Goal: Information Seeking & Learning: Learn about a topic

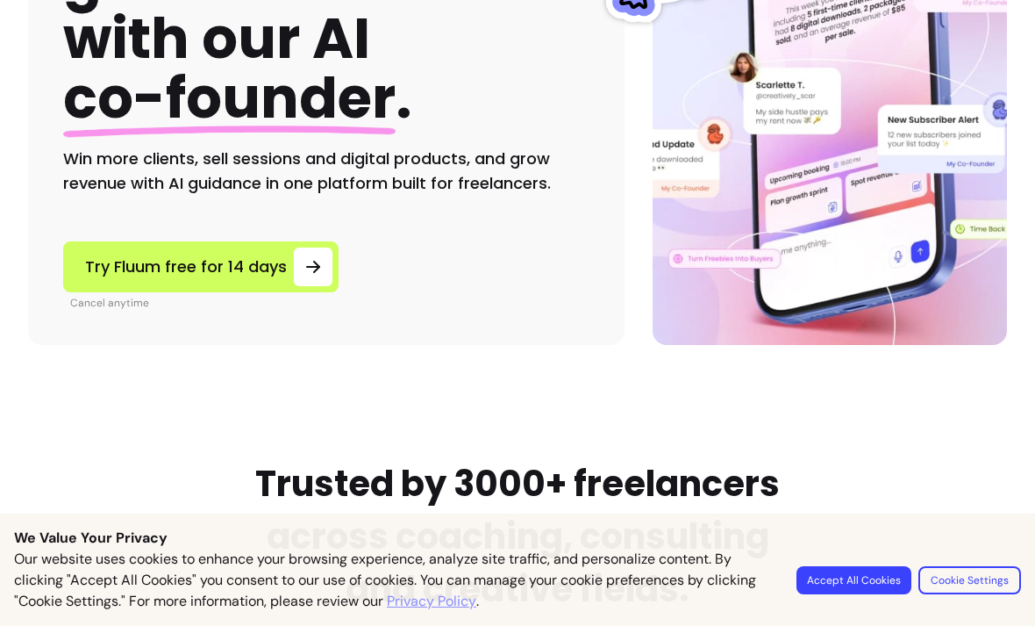
click at [842, 583] on button "Accept All Cookies" at bounding box center [854, 580] width 115 height 28
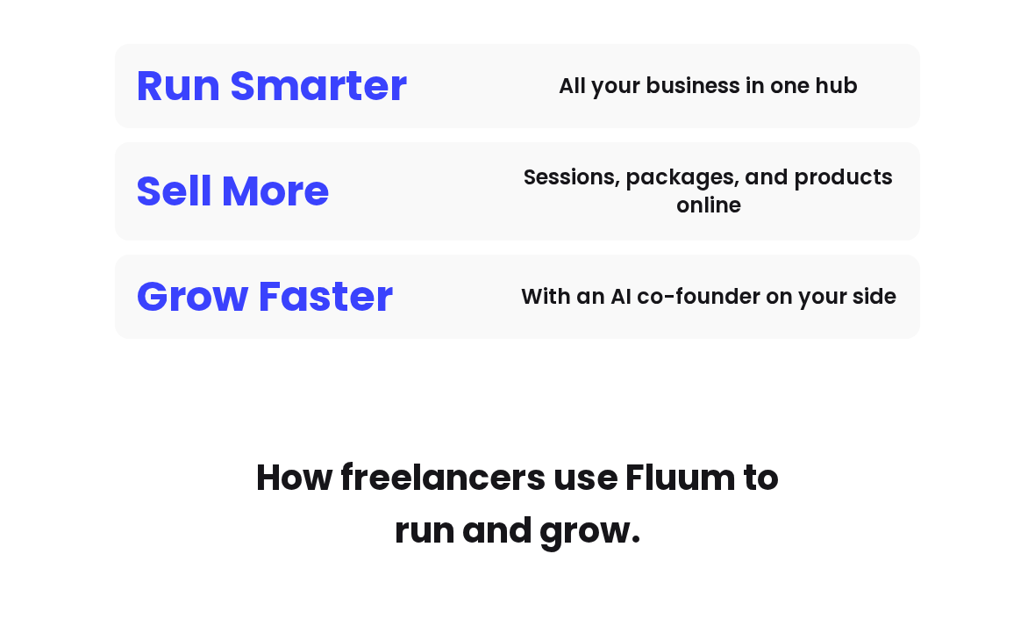
scroll to position [1444, 0]
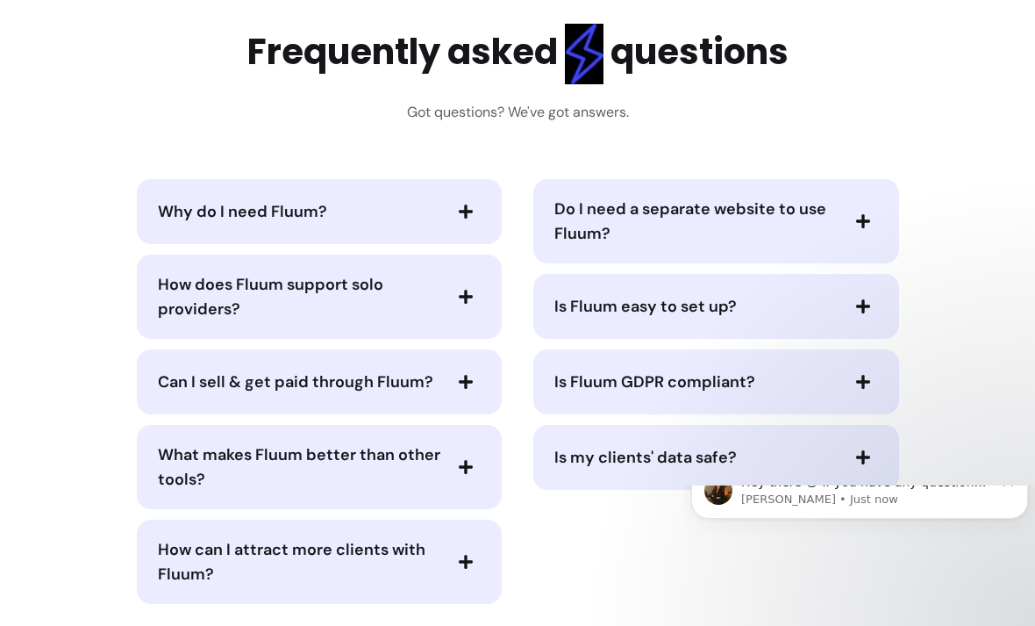
scroll to position [0, 0]
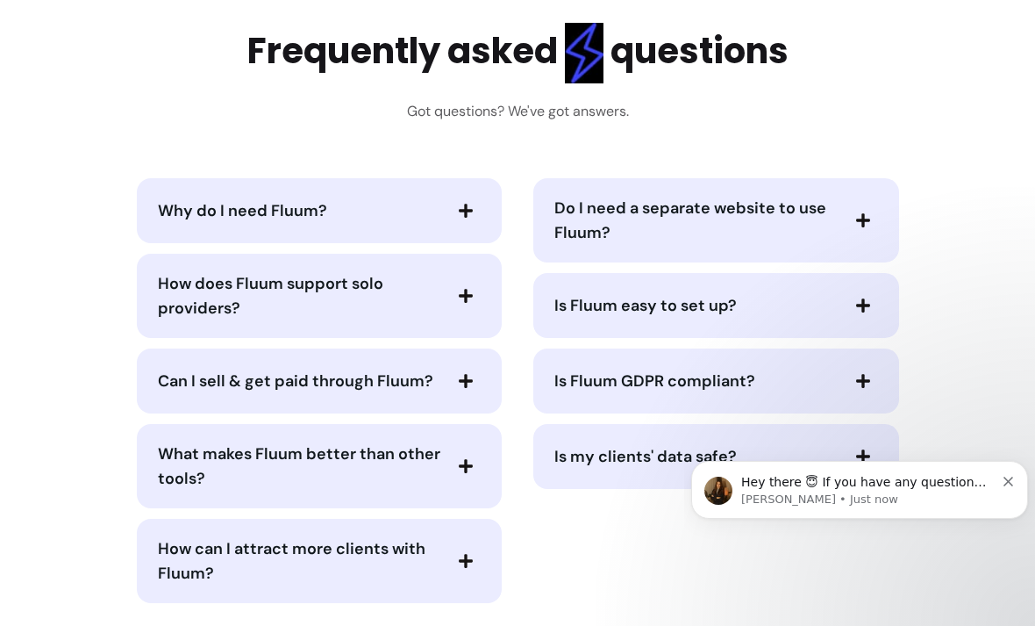
click at [262, 385] on span "Can I sell & get paid through Fluum?" at bounding box center [296, 380] width 276 height 21
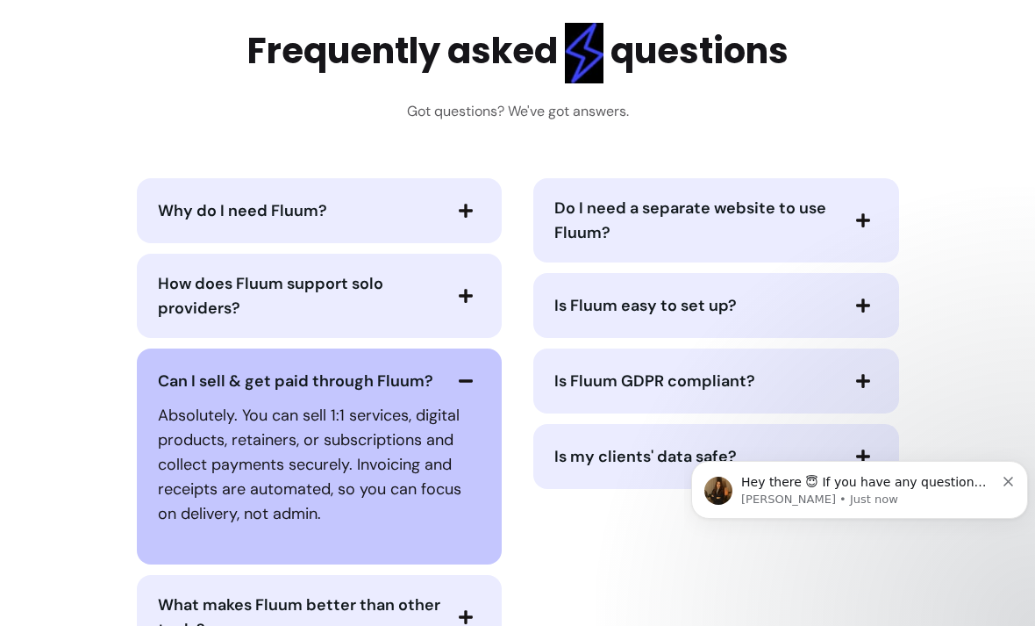
click at [1008, 484] on icon "Dismiss notification" at bounding box center [1009, 481] width 10 height 10
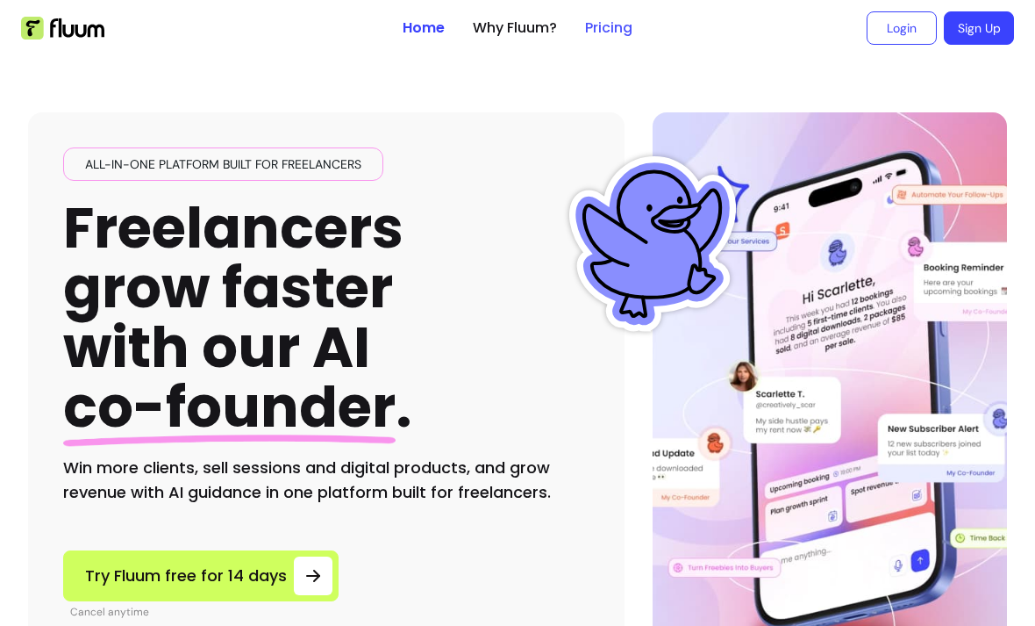
click at [601, 36] on link "Pricing" at bounding box center [608, 28] width 47 height 21
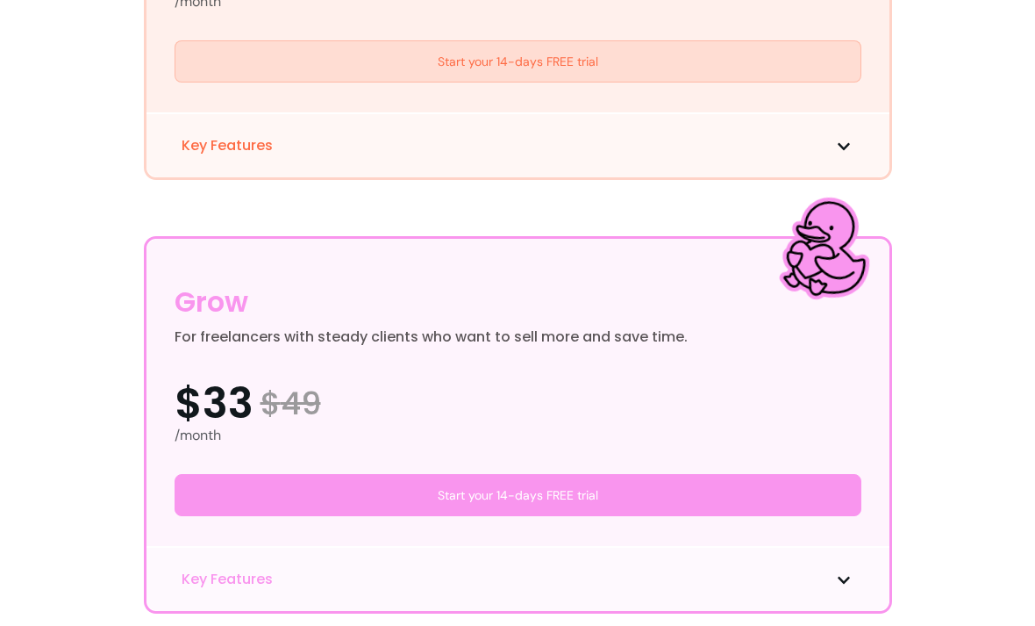
scroll to position [769, 0]
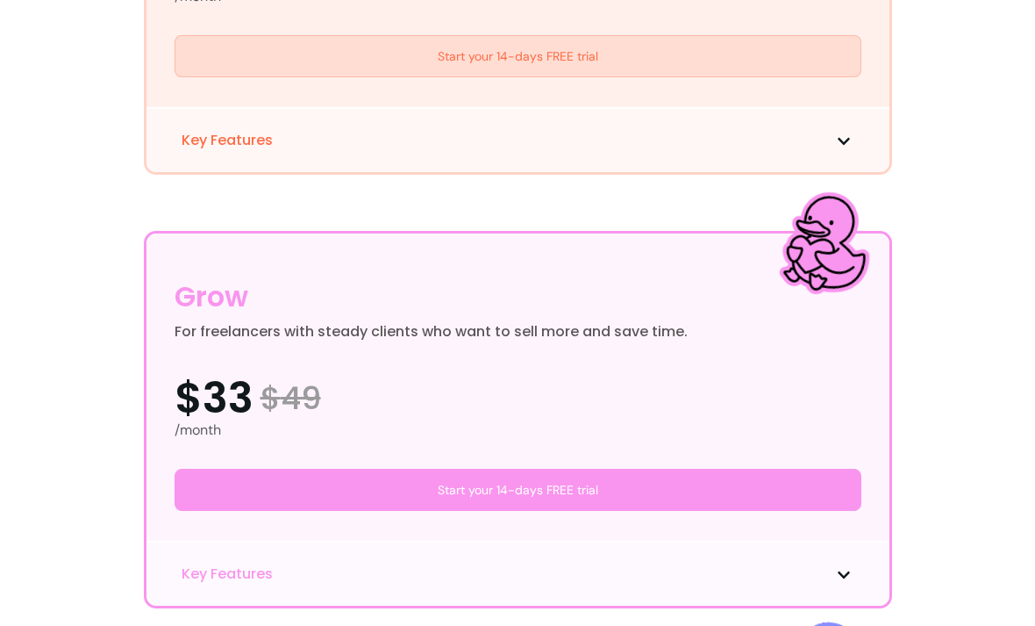
click at [233, 142] on span "Key Features" at bounding box center [227, 140] width 91 height 21
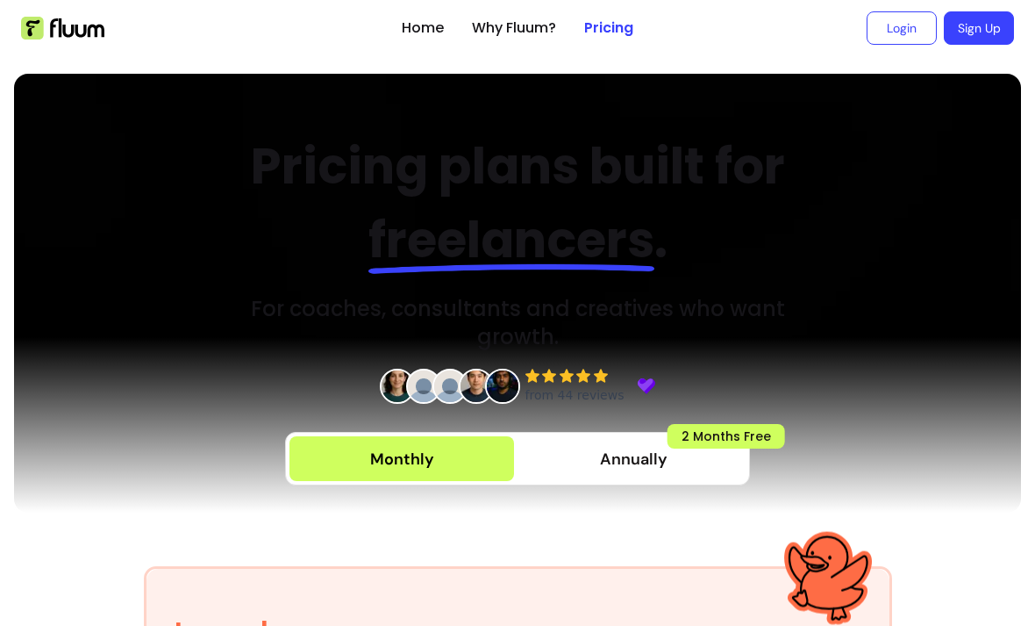
scroll to position [0, 0]
click at [992, 436] on div at bounding box center [517, 425] width 1007 height 176
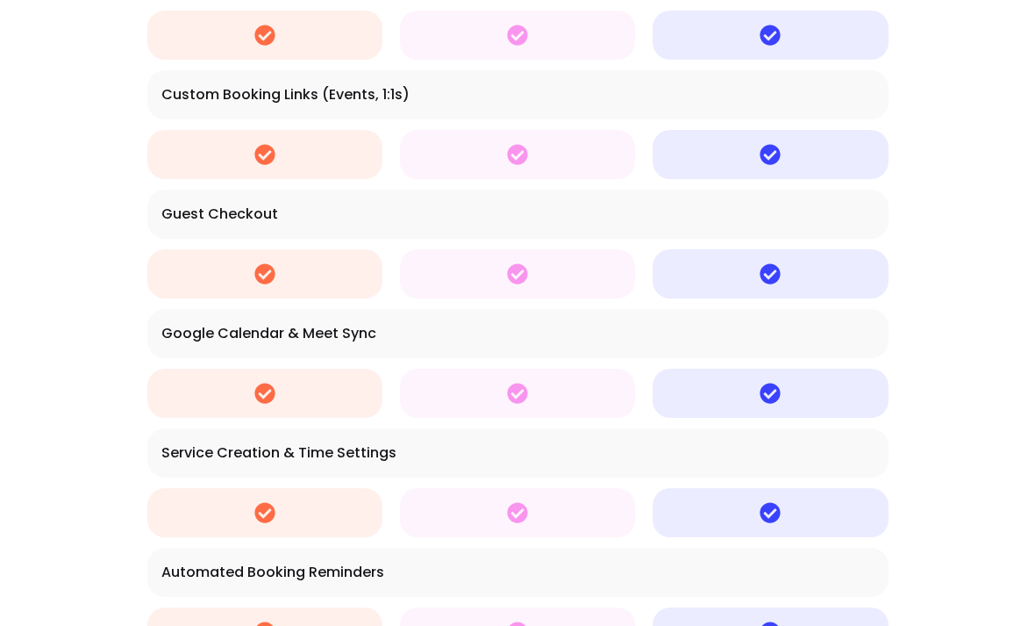
scroll to position [2433, 0]
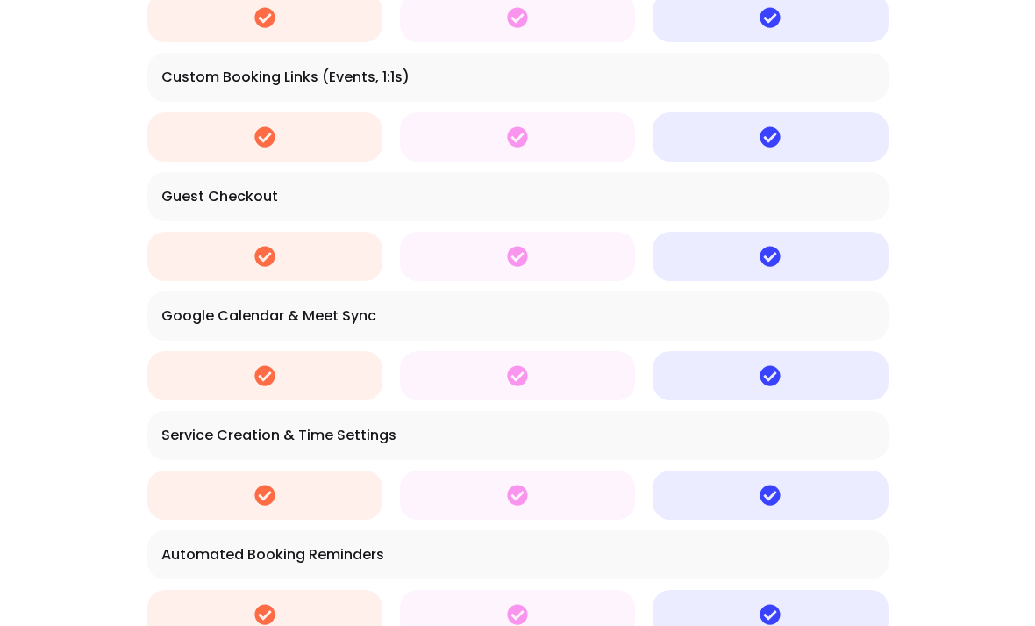
click at [270, 267] on td at bounding box center [264, 256] width 235 height 49
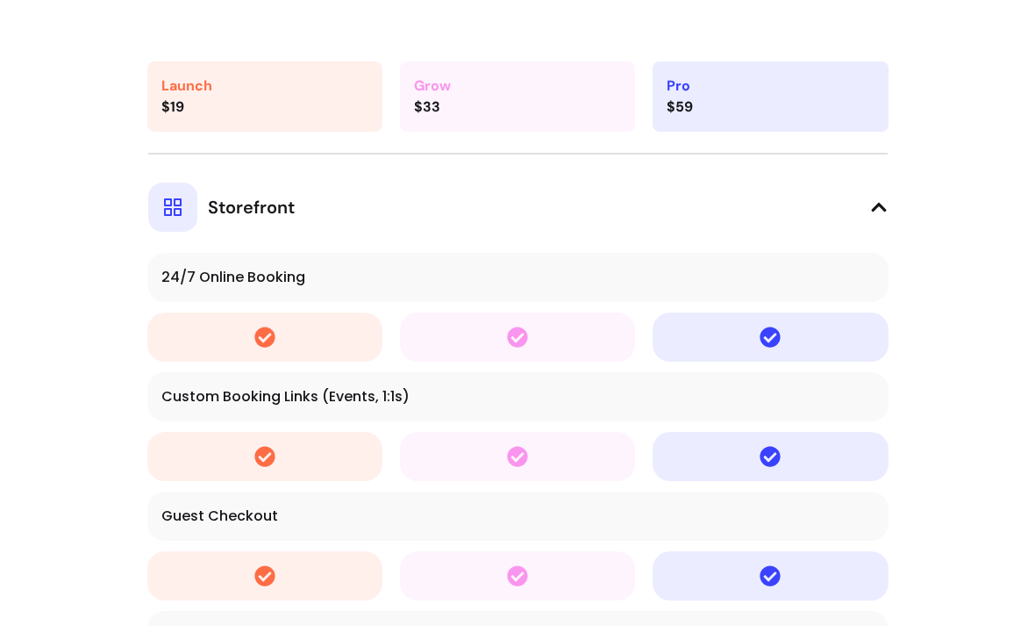
scroll to position [2112, 0]
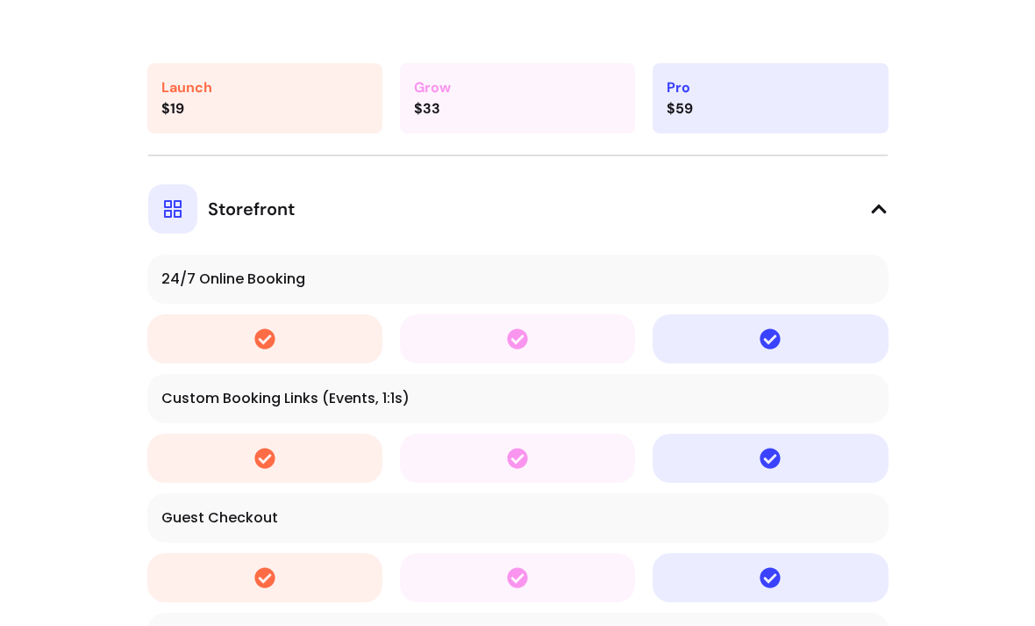
click at [195, 213] on div at bounding box center [172, 208] width 49 height 49
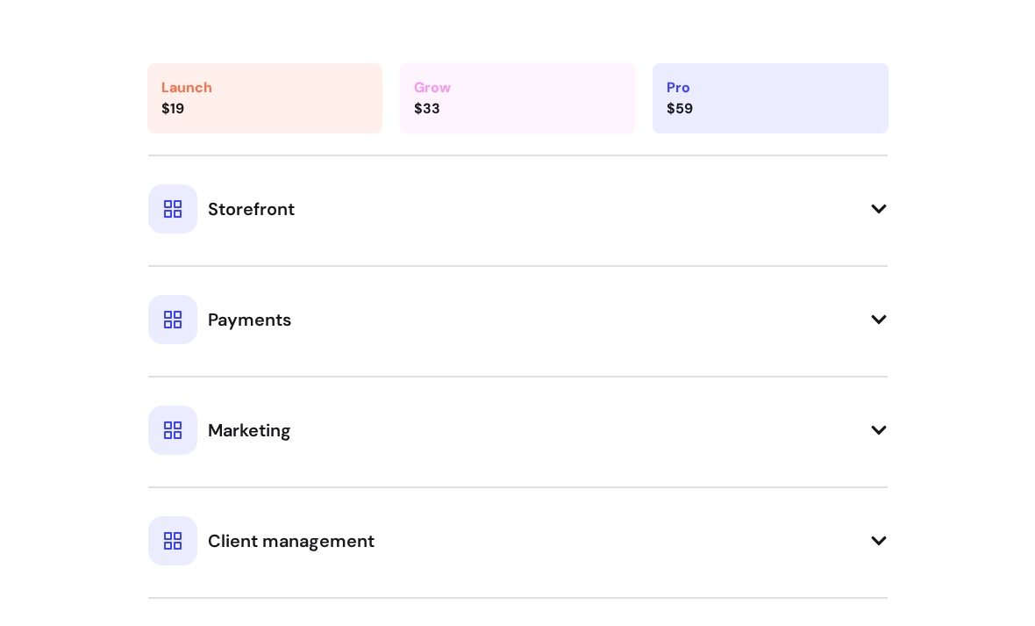
click at [203, 330] on div "Payments" at bounding box center [219, 319] width 143 height 49
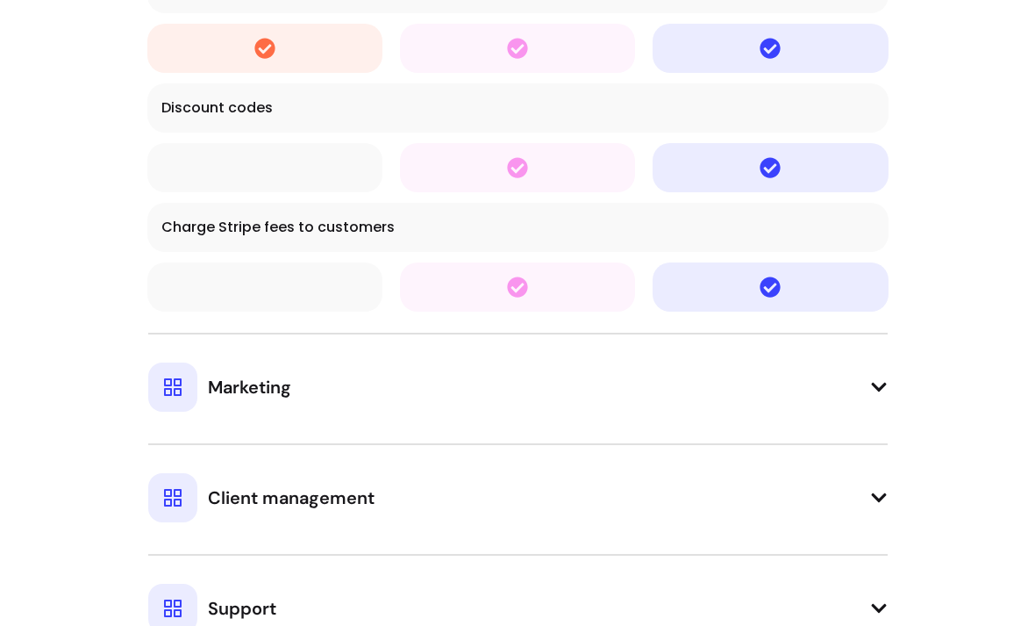
scroll to position [3472, 0]
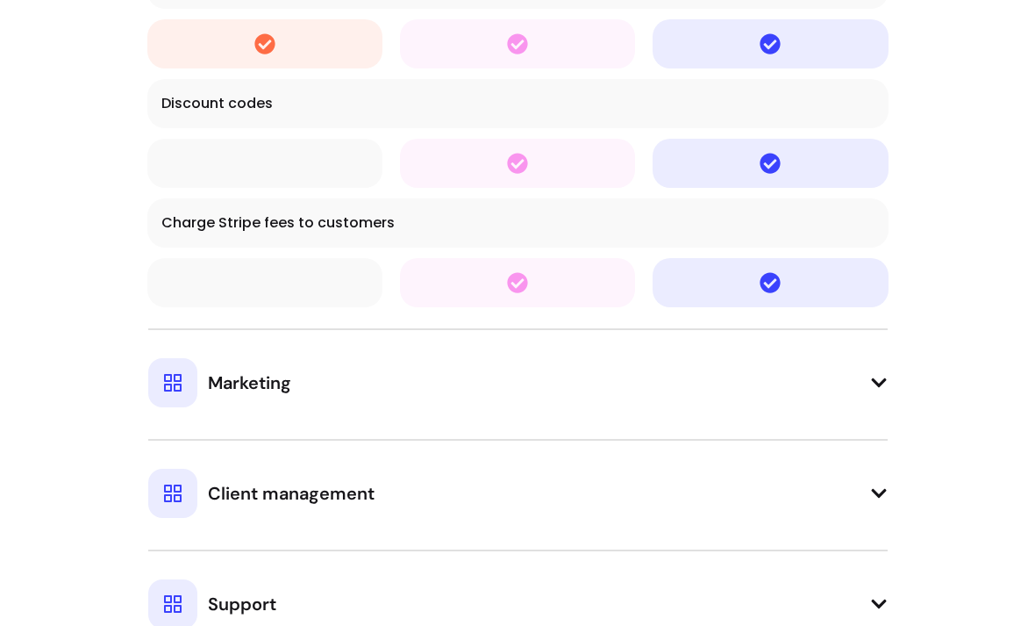
click at [200, 373] on div "Marketing" at bounding box center [219, 382] width 143 height 49
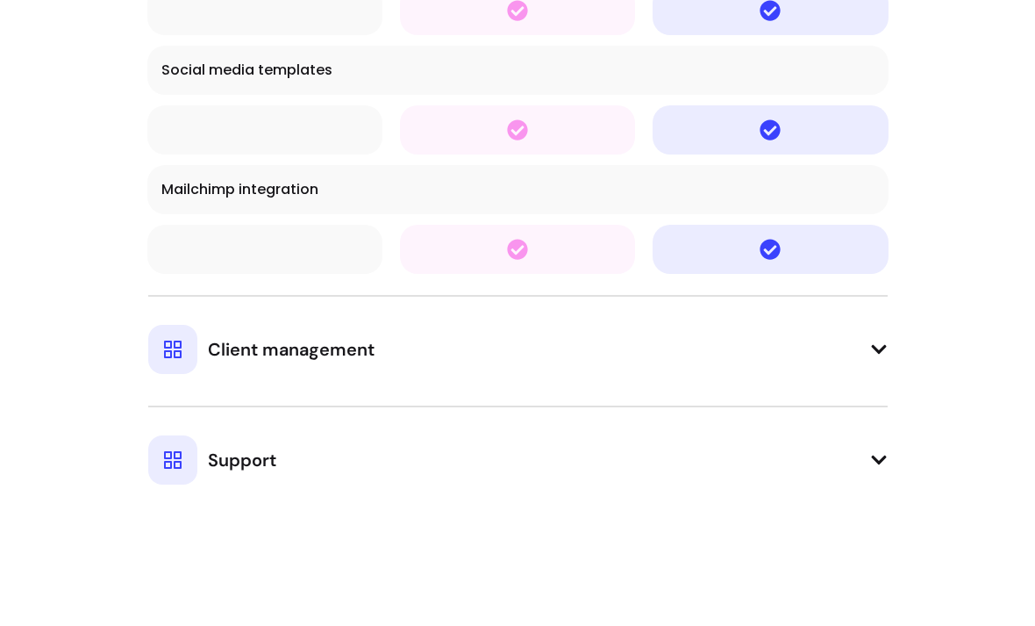
scroll to position [4584, 0]
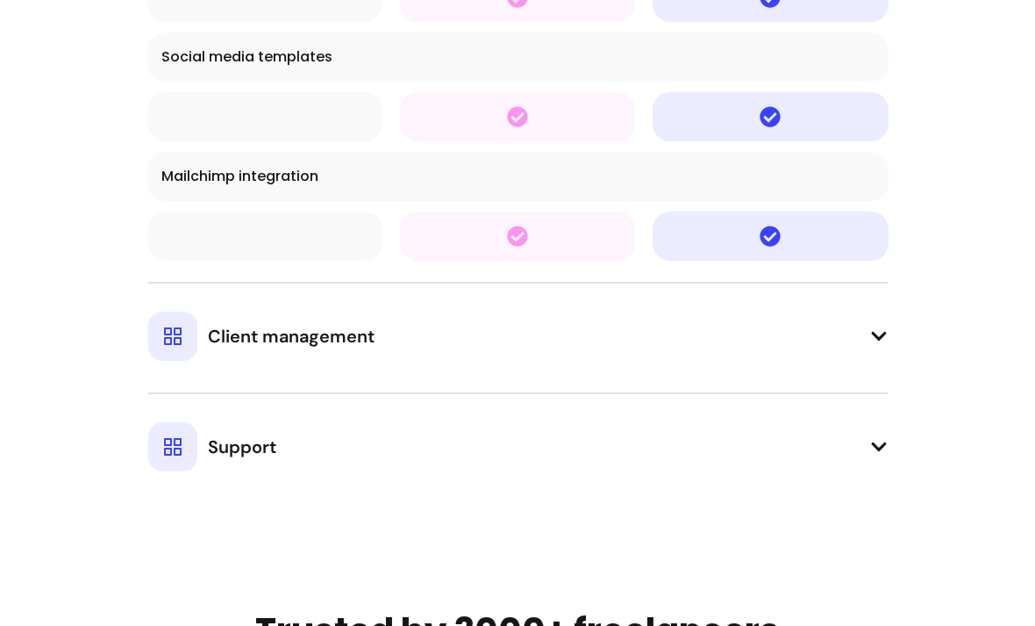
click at [201, 339] on div "Client management" at bounding box center [261, 336] width 226 height 49
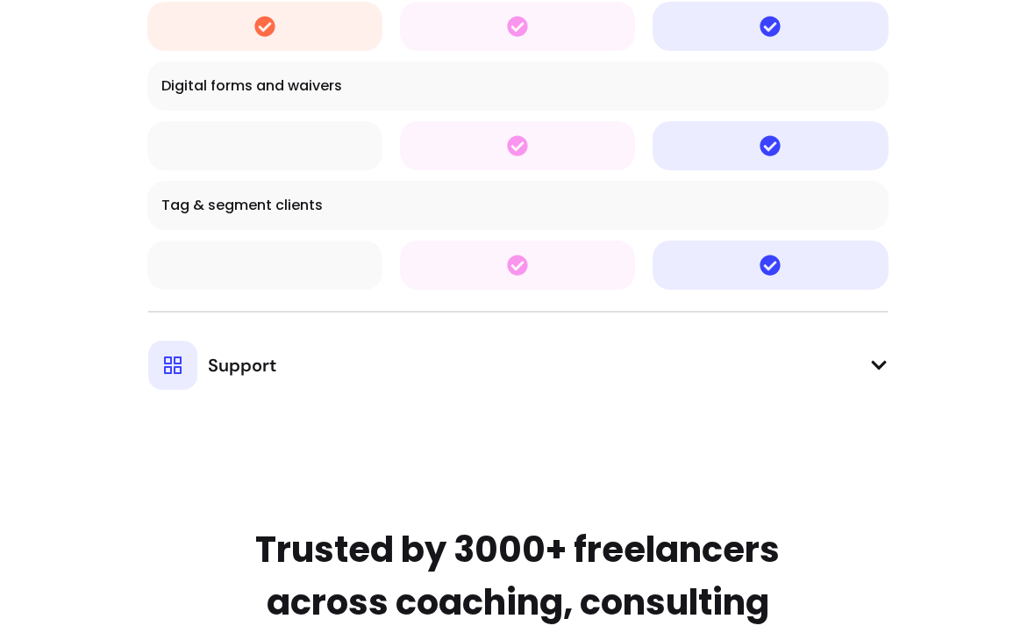
scroll to position [5766, 0]
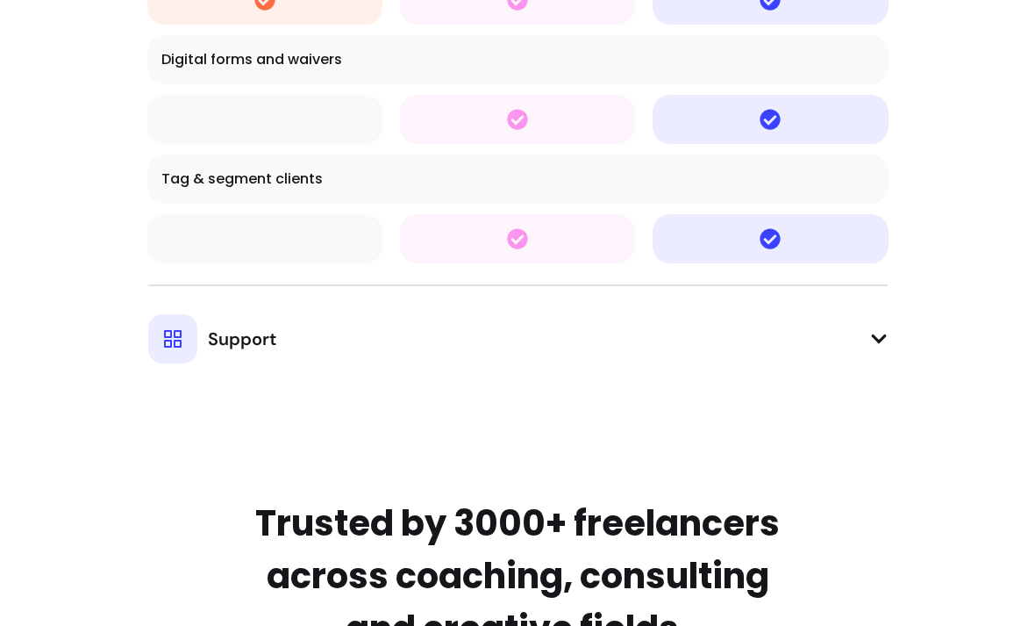
click at [202, 351] on div "Support" at bounding box center [212, 338] width 128 height 49
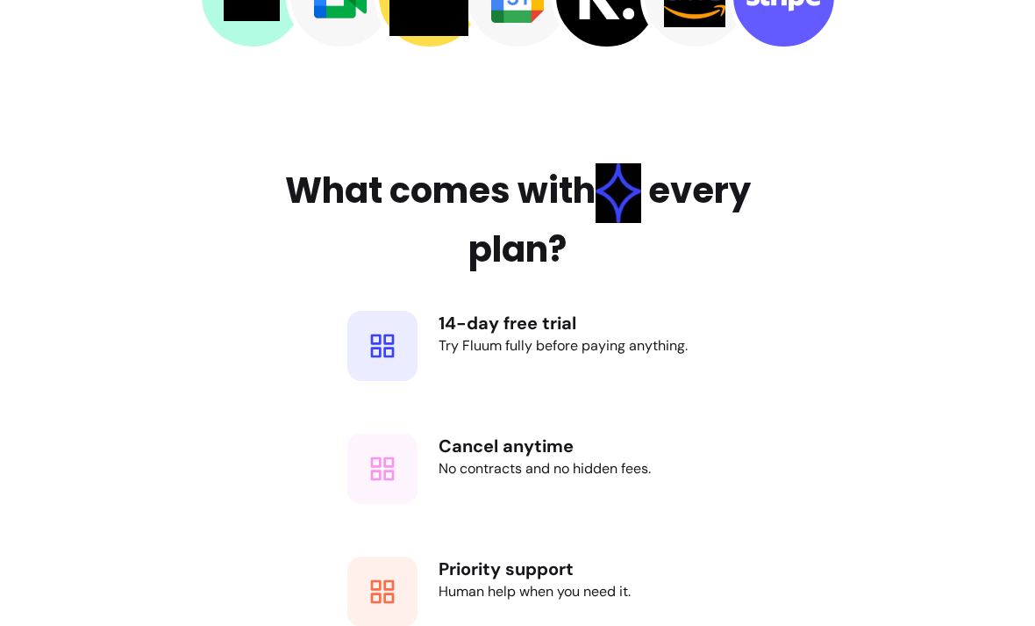
scroll to position [8111, 0]
